Goal: Find contact information: Find contact information

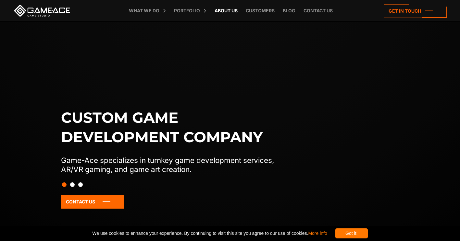
click at [231, 9] on link "About Us" at bounding box center [226, 10] width 30 height 21
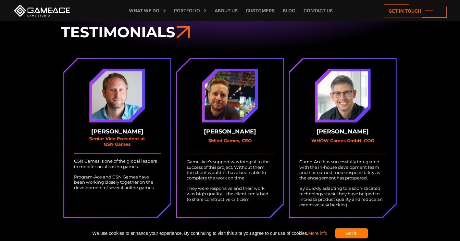
scroll to position [1915, 0]
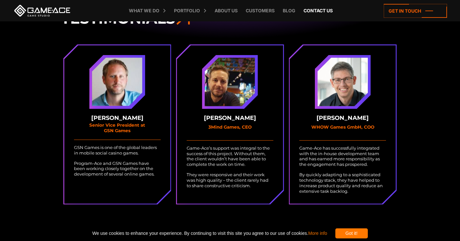
click at [313, 8] on link "Contact us" at bounding box center [318, 10] width 36 height 21
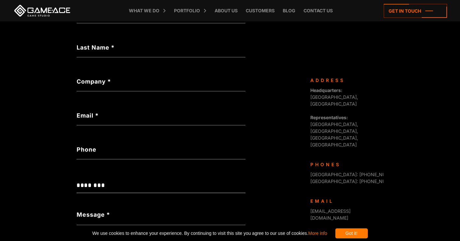
scroll to position [258, 0]
